Goal: Task Accomplishment & Management: Manage account settings

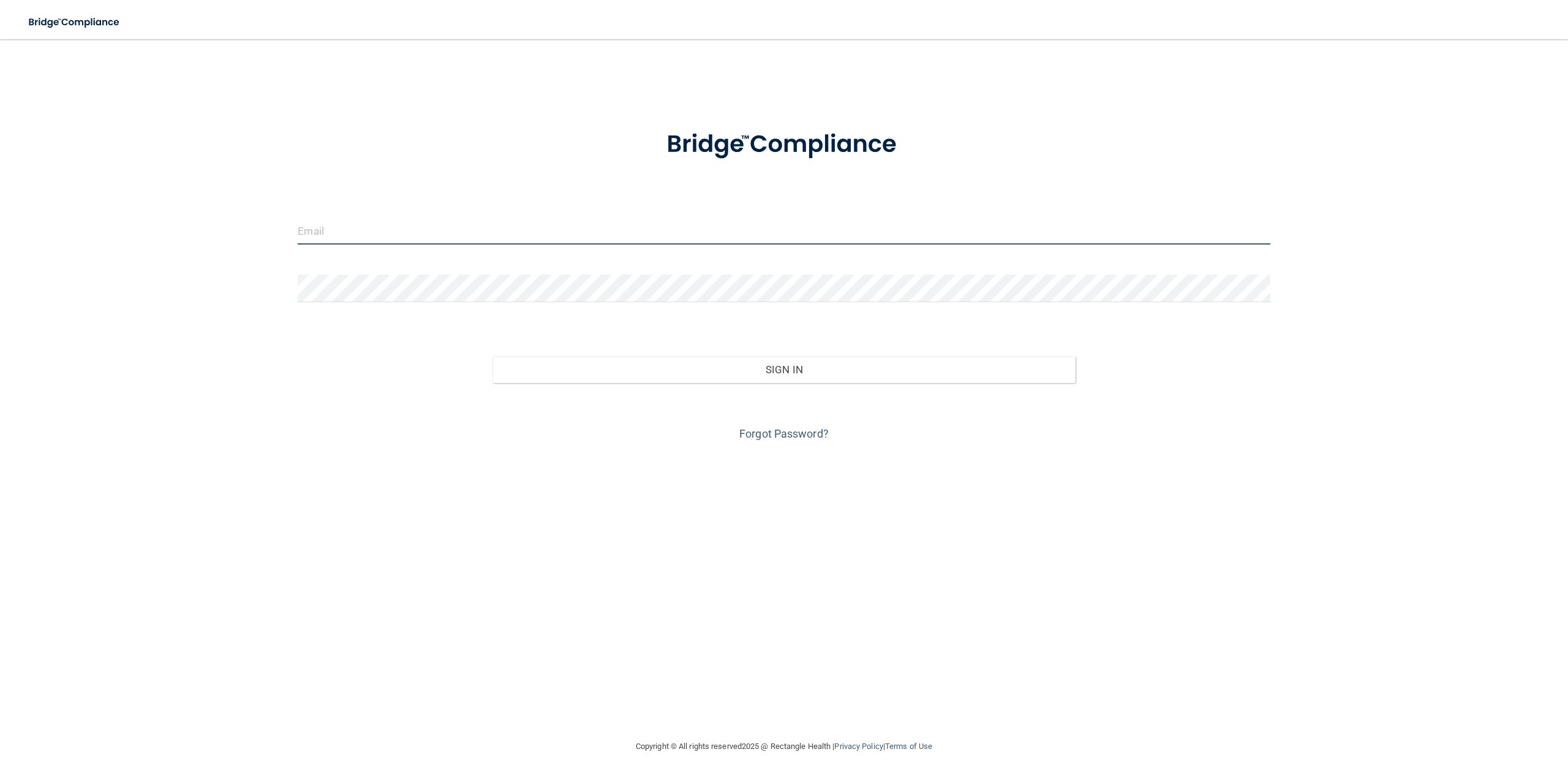
click at [389, 222] on input "email" at bounding box center [784, 230] width 973 height 28
type input "[PERSON_NAME][EMAIL_ADDRESS][DOMAIN_NAME]"
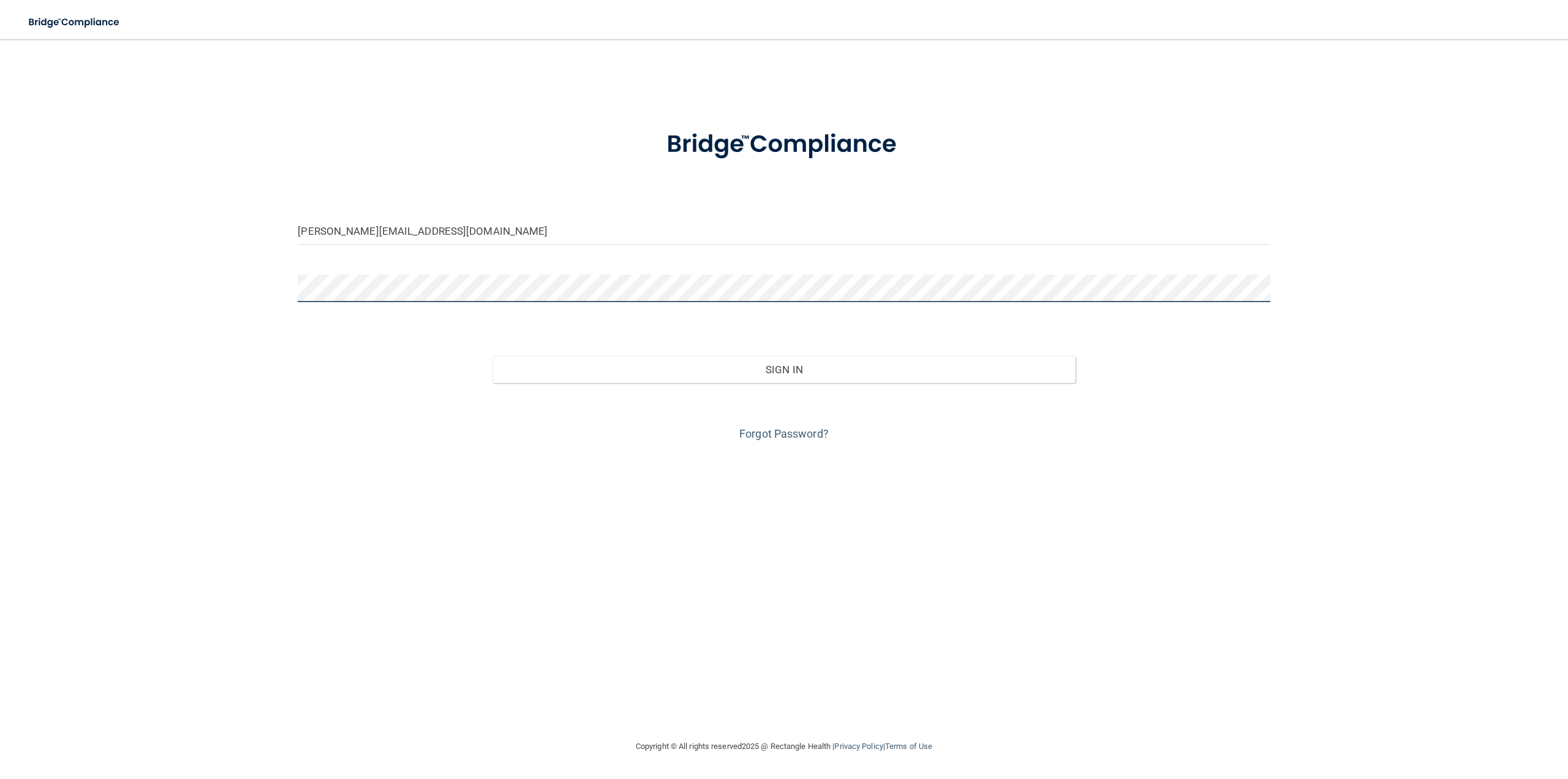
click at [493, 356] on button "Sign In" at bounding box center [784, 369] width 584 height 27
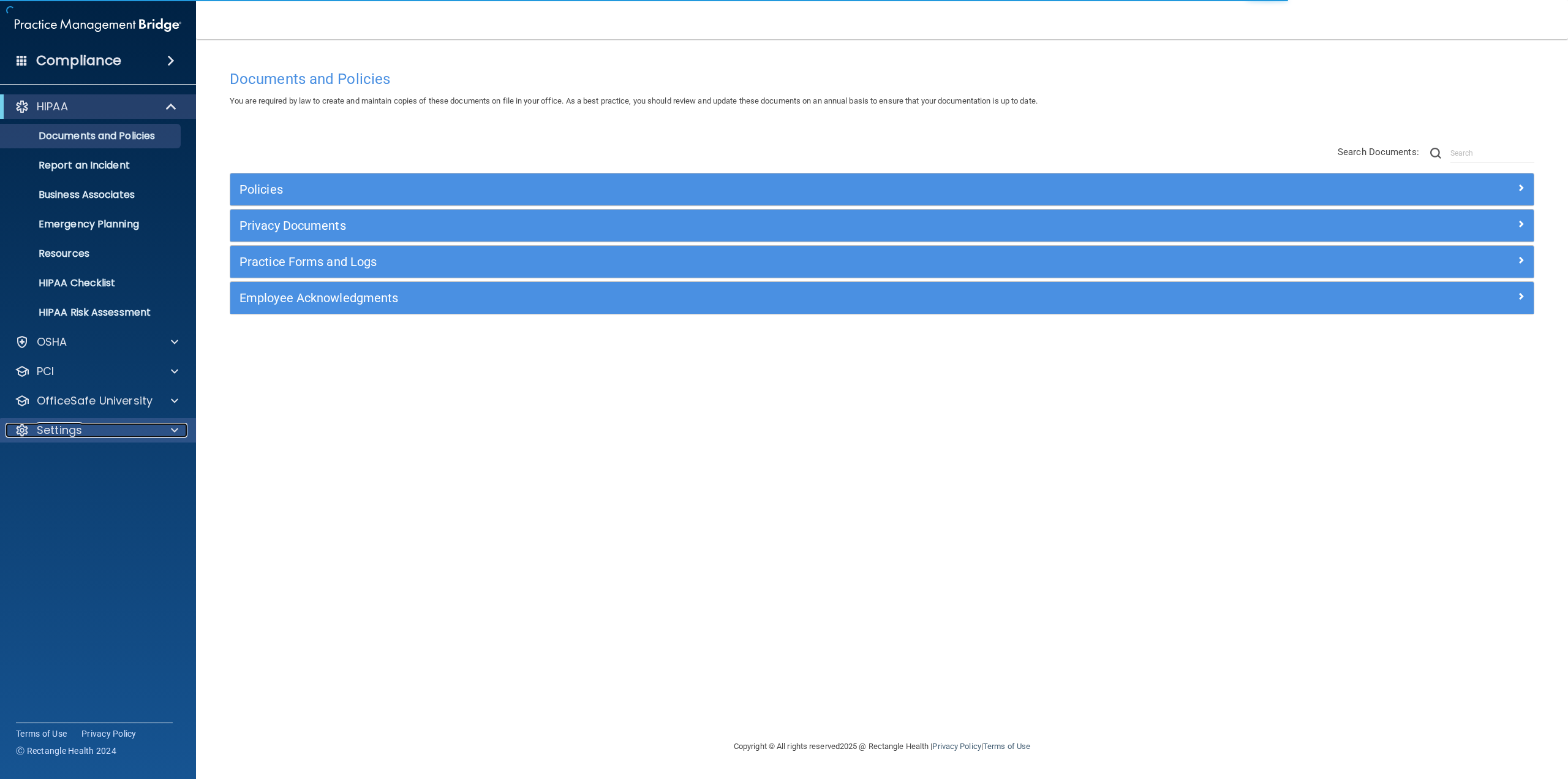
click at [54, 436] on p "Settings" at bounding box center [59, 430] width 45 height 15
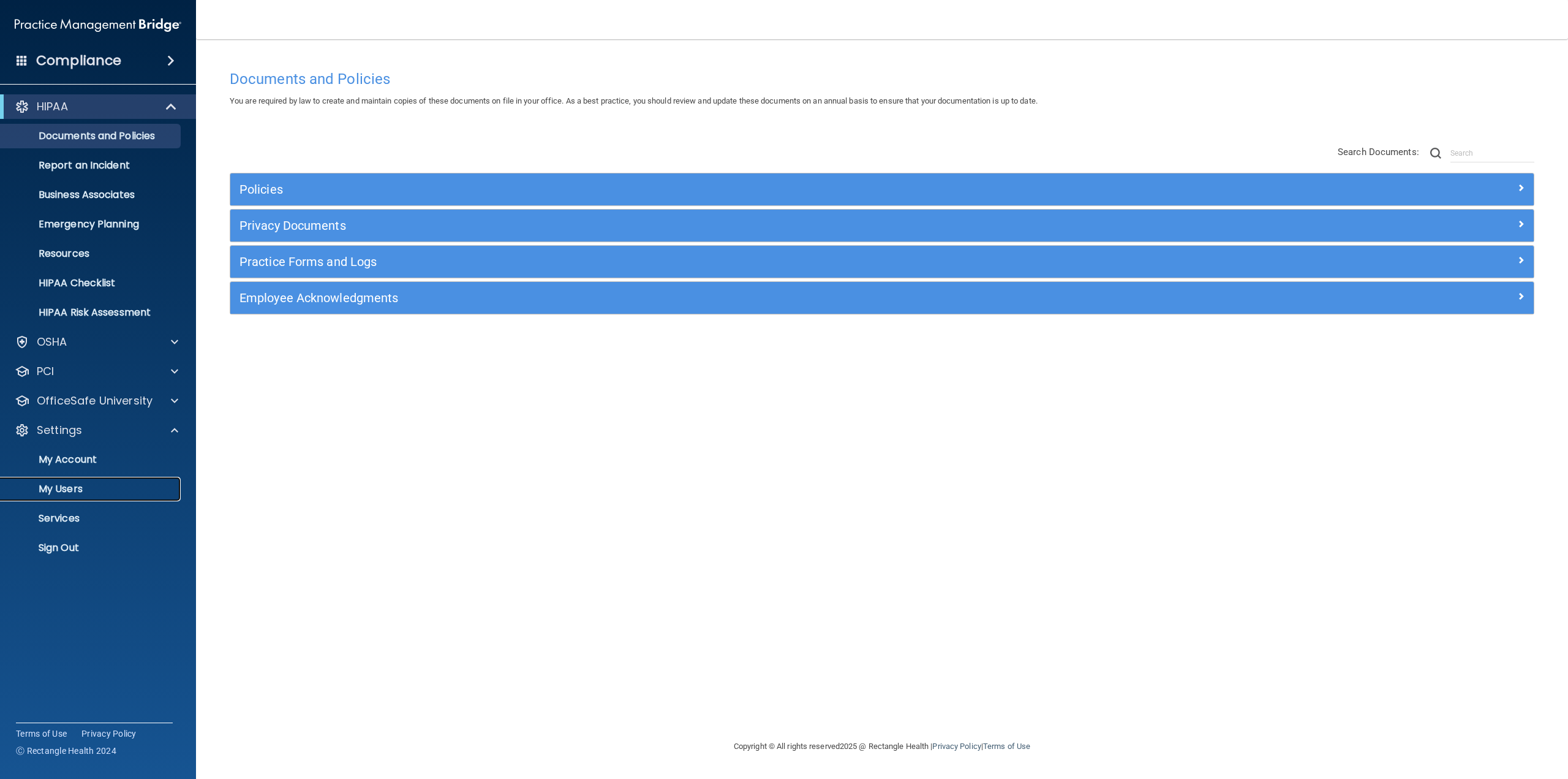
click at [50, 485] on p "My Users" at bounding box center [92, 488] width 167 height 12
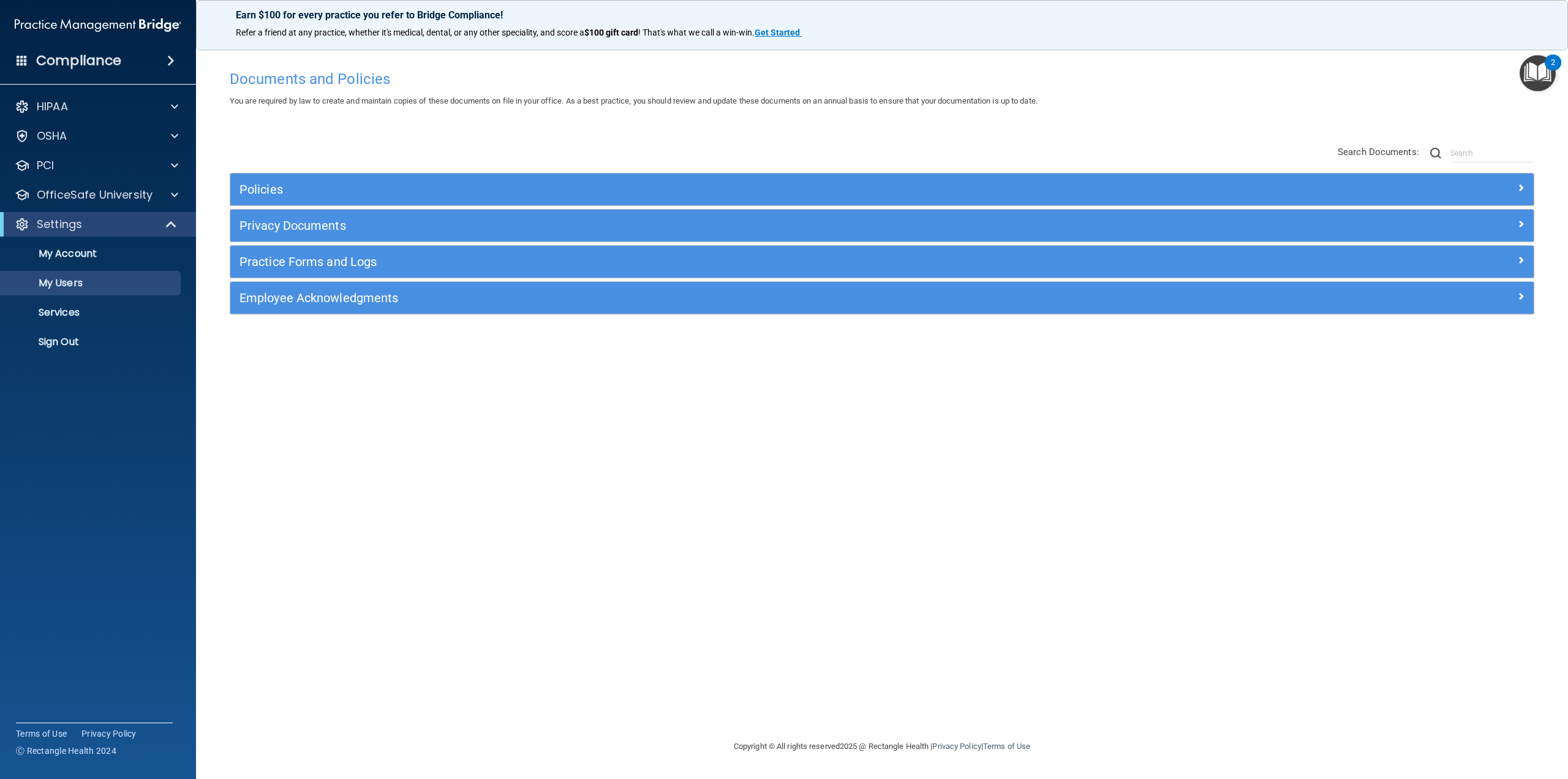
select select "20"
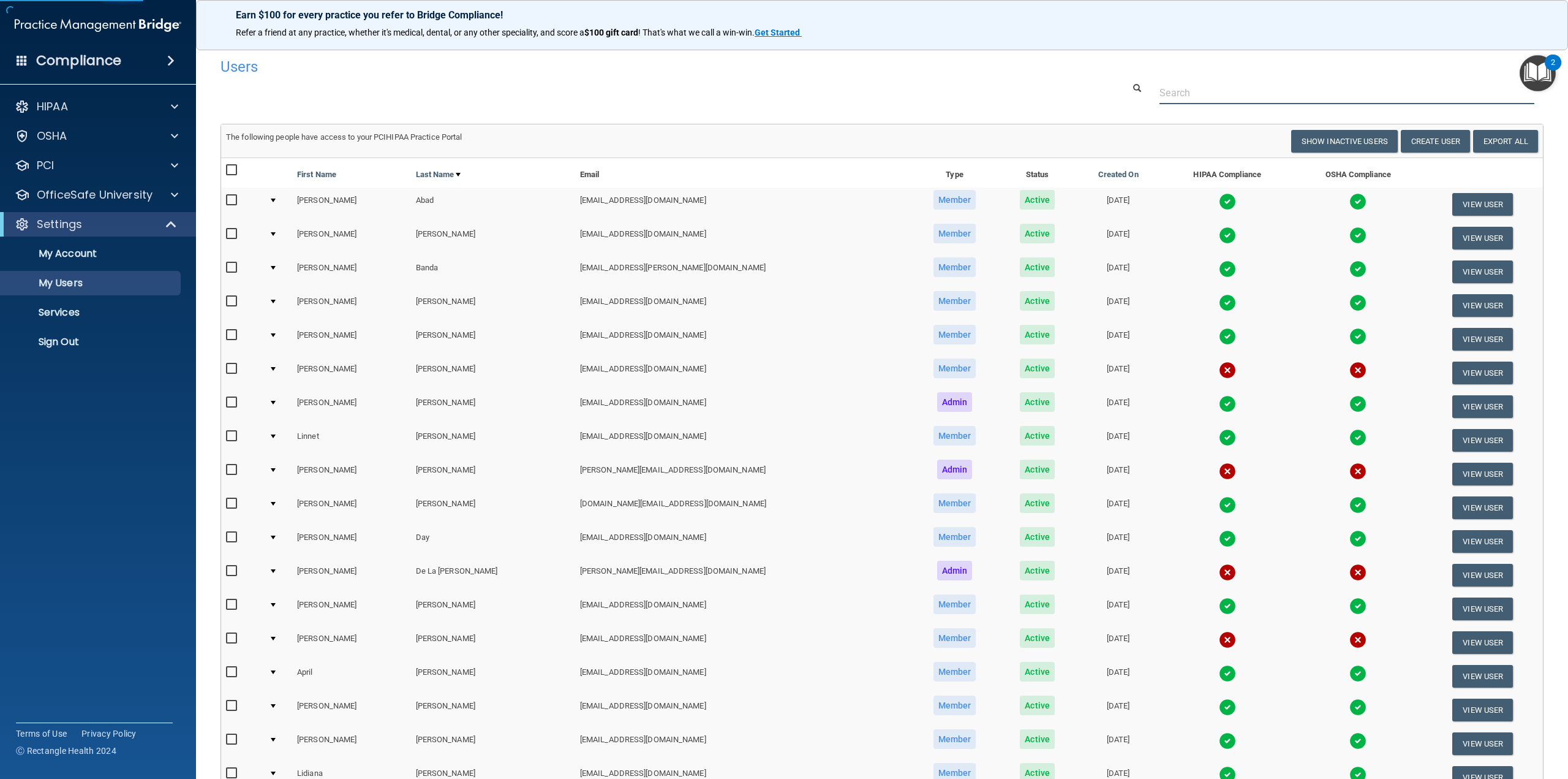
click at [1232, 98] on input "text" at bounding box center [1347, 93] width 375 height 23
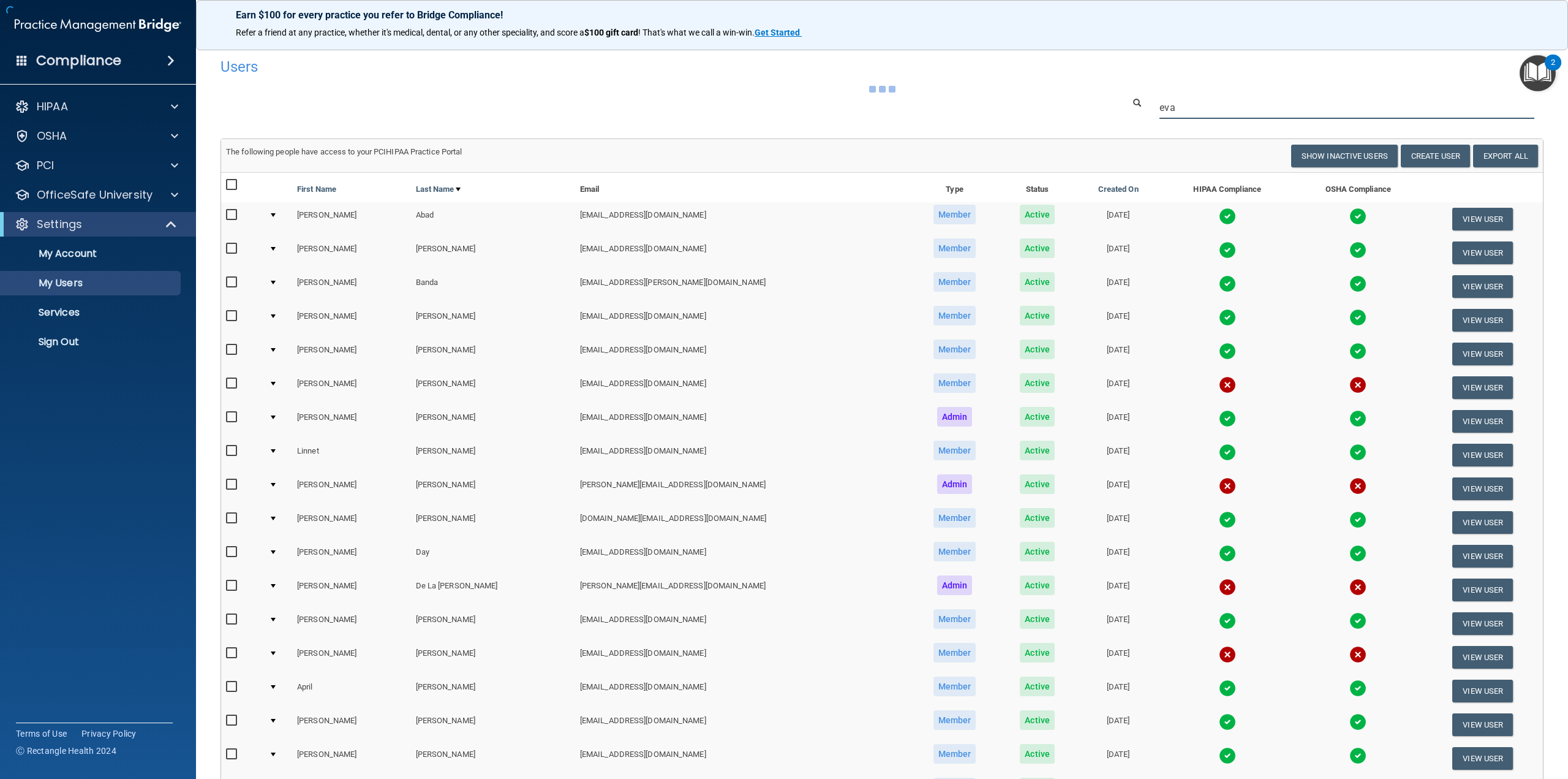
type input "eva"
